Goal: Information Seeking & Learning: Understand process/instructions

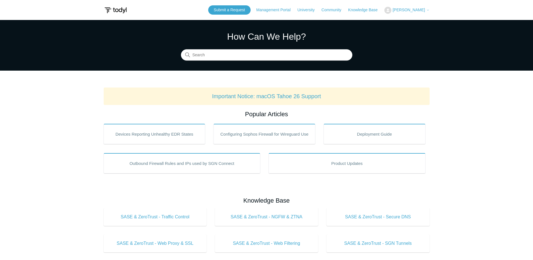
click at [202, 49] on div "How Can We Help? Search" at bounding box center [266, 45] width 171 height 31
click at [209, 55] on input "Search" at bounding box center [266, 54] width 171 height 11
type input "w"
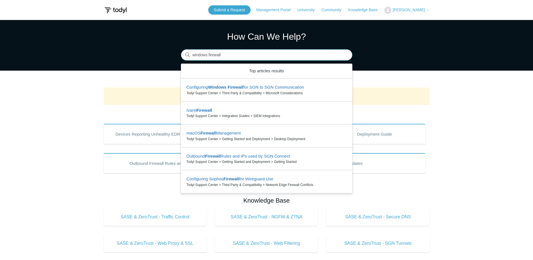
type input "windows firewall"
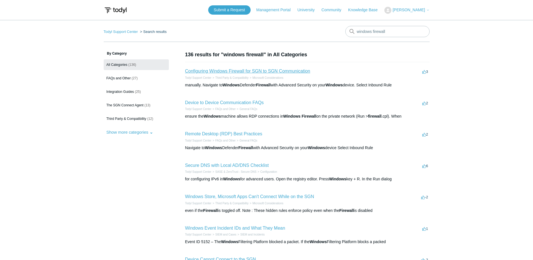
click at [236, 70] on link "Configuring Windows Firewall for SGN to SGN Communication" at bounding box center [247, 71] width 125 height 5
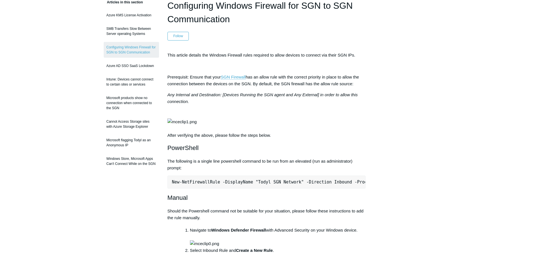
scroll to position [112, 0]
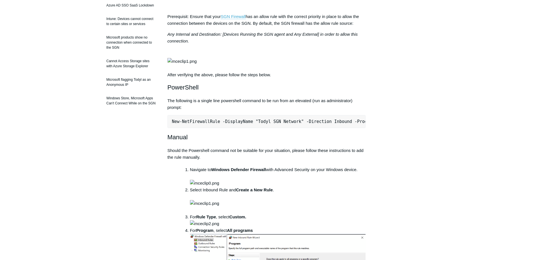
click at [246, 128] on pre "New-NetFirewallRule -DisplayName "Todyl SGN Network" -Direction Inbound -Progra…" at bounding box center [266, 121] width 198 height 13
click at [188, 128] on pre "New-NetFirewallRule -DisplayName "Todyl SGN Network" -Direction Inbound -Progra…" at bounding box center [266, 121] width 198 height 13
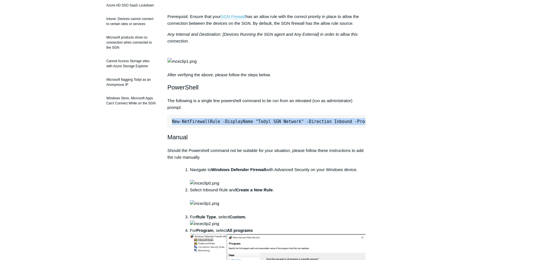
click at [188, 128] on pre "New-NetFirewallRule -DisplayName "Todyl SGN Network" -Direction Inbound -Progra…" at bounding box center [266, 121] width 198 height 13
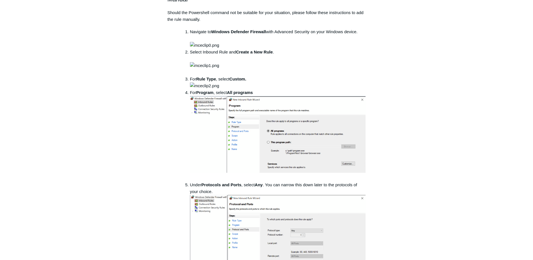
scroll to position [140, 0]
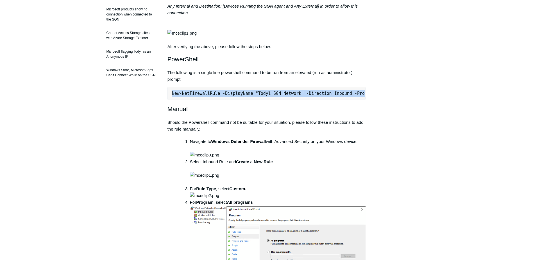
copy div "New-NetFirewallRule -DisplayName "Todyl SGN Network" -Direction Inbound -Progra…"
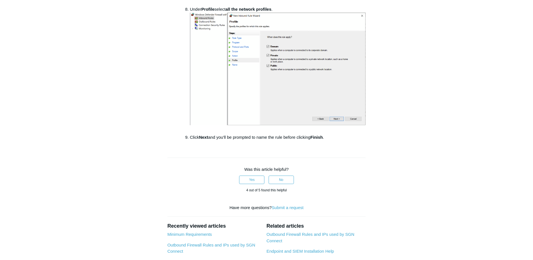
scroll to position [899, 0]
